Goal: Task Accomplishment & Management: Complete application form

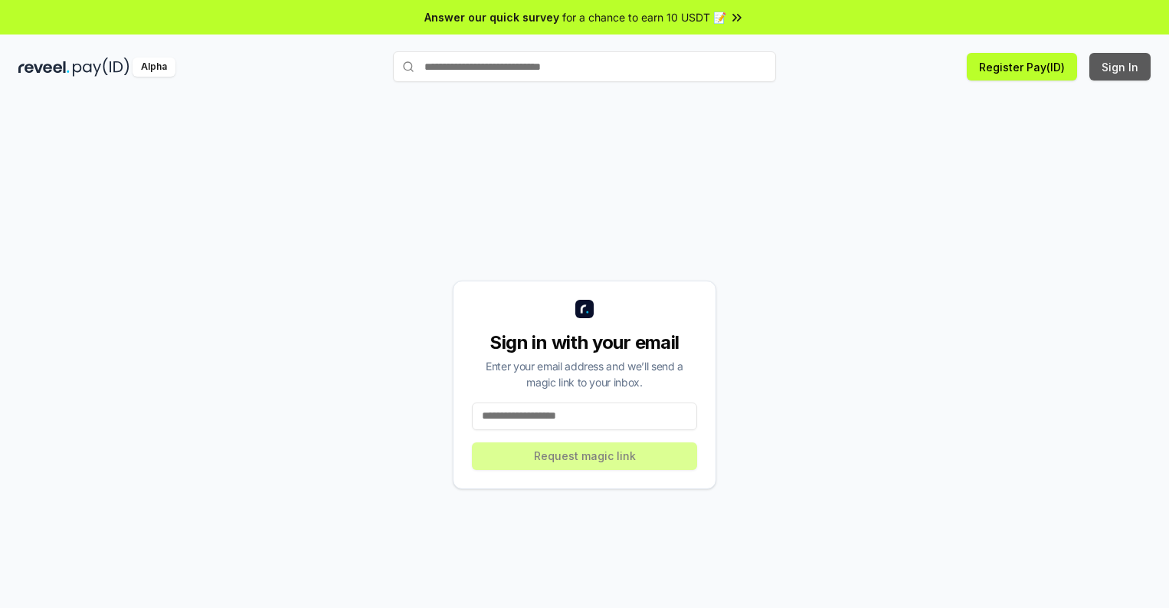
click at [1121, 67] on button "Sign In" at bounding box center [1120, 67] width 61 height 28
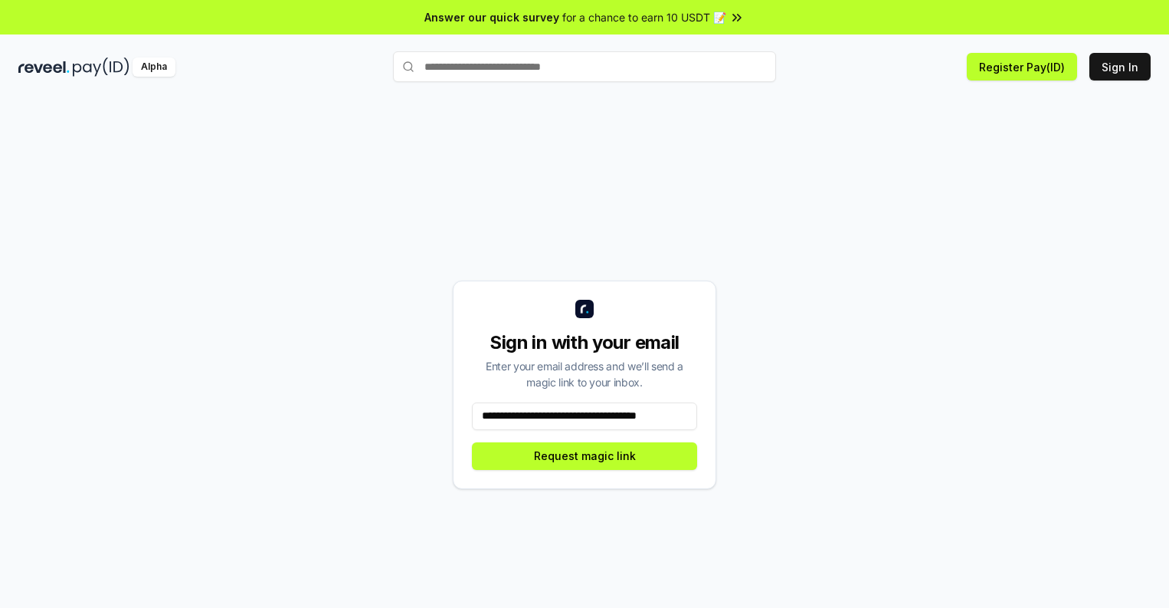
scroll to position [0, 19]
type input "**********"
click at [585, 455] on button "Request magic link" at bounding box center [584, 456] width 225 height 28
